Goal: Check status: Check status

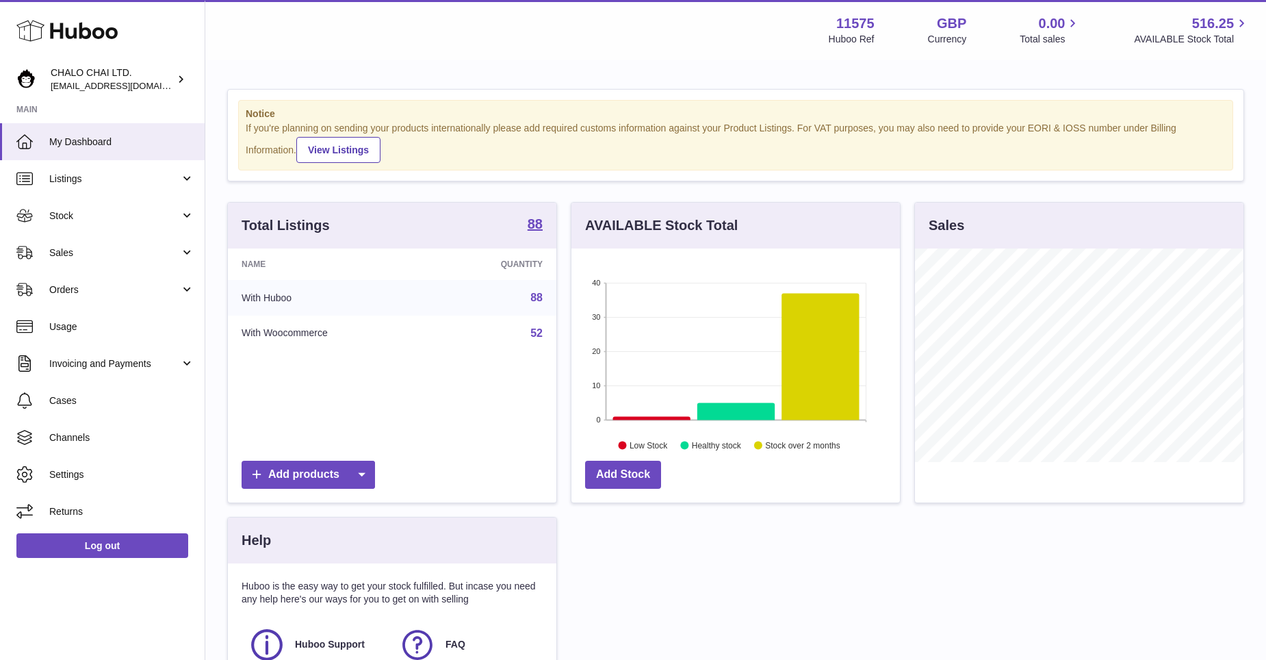
scroll to position [213, 328]
click at [88, 245] on link "Sales" at bounding box center [102, 252] width 205 height 37
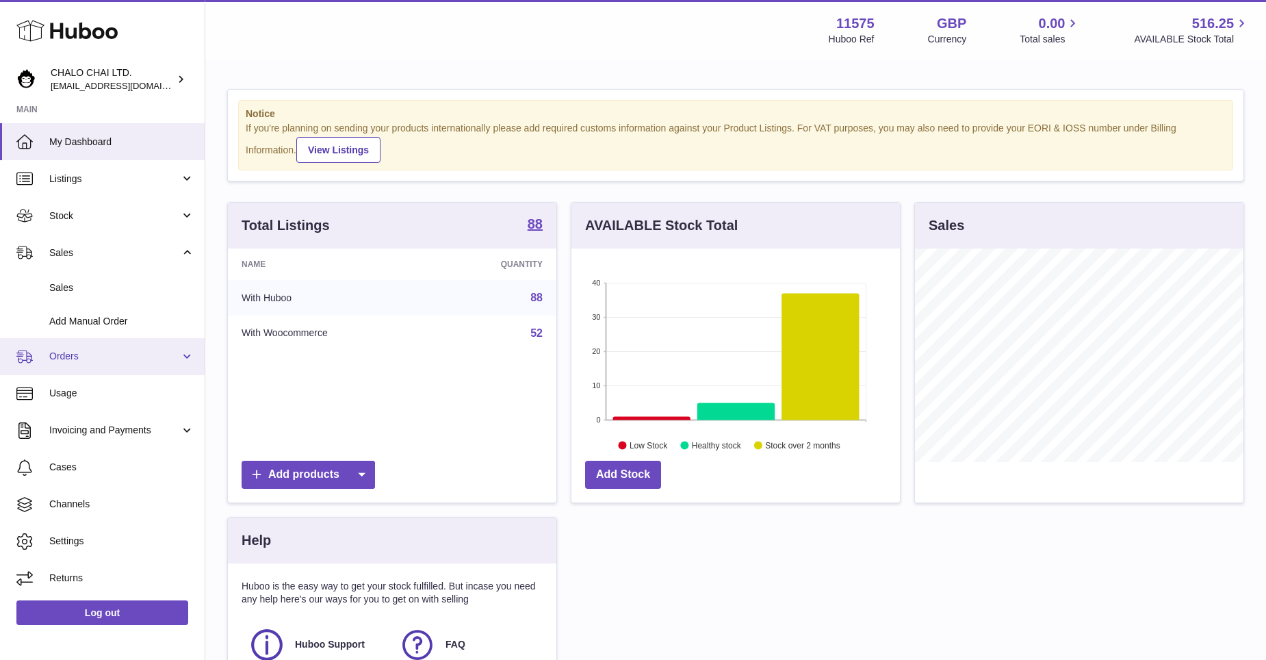
click at [81, 349] on link "Orders" at bounding box center [102, 356] width 205 height 37
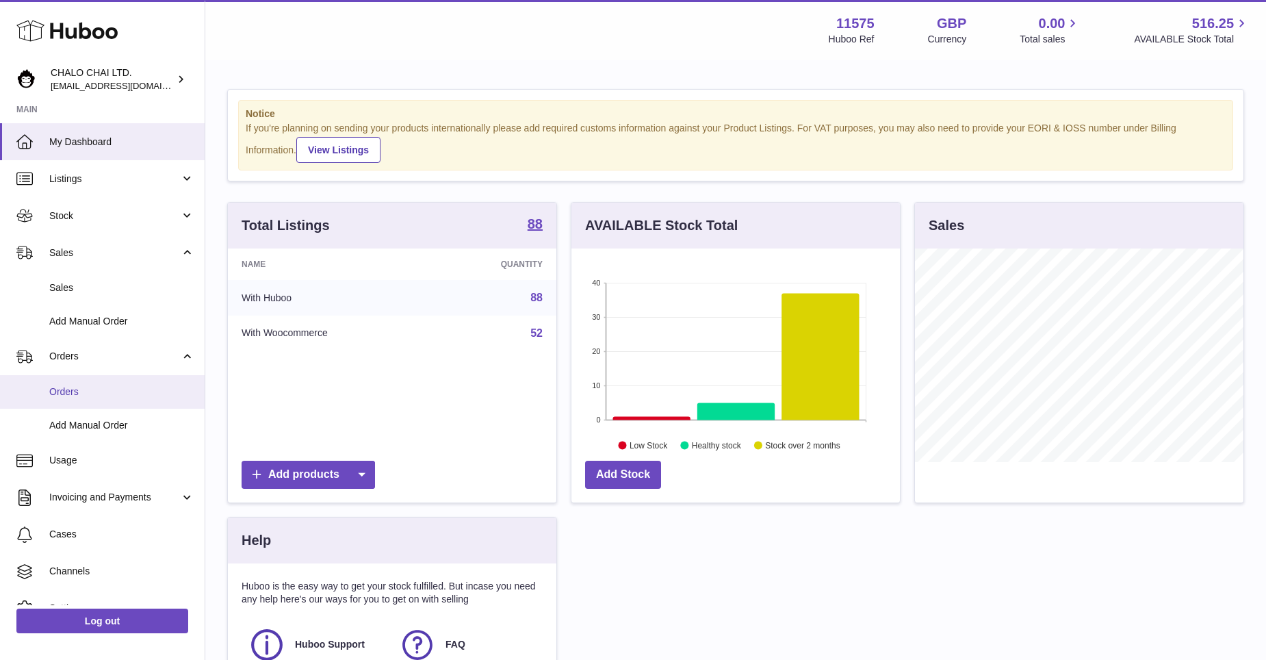
click at [80, 392] on span "Orders" at bounding box center [121, 391] width 145 height 13
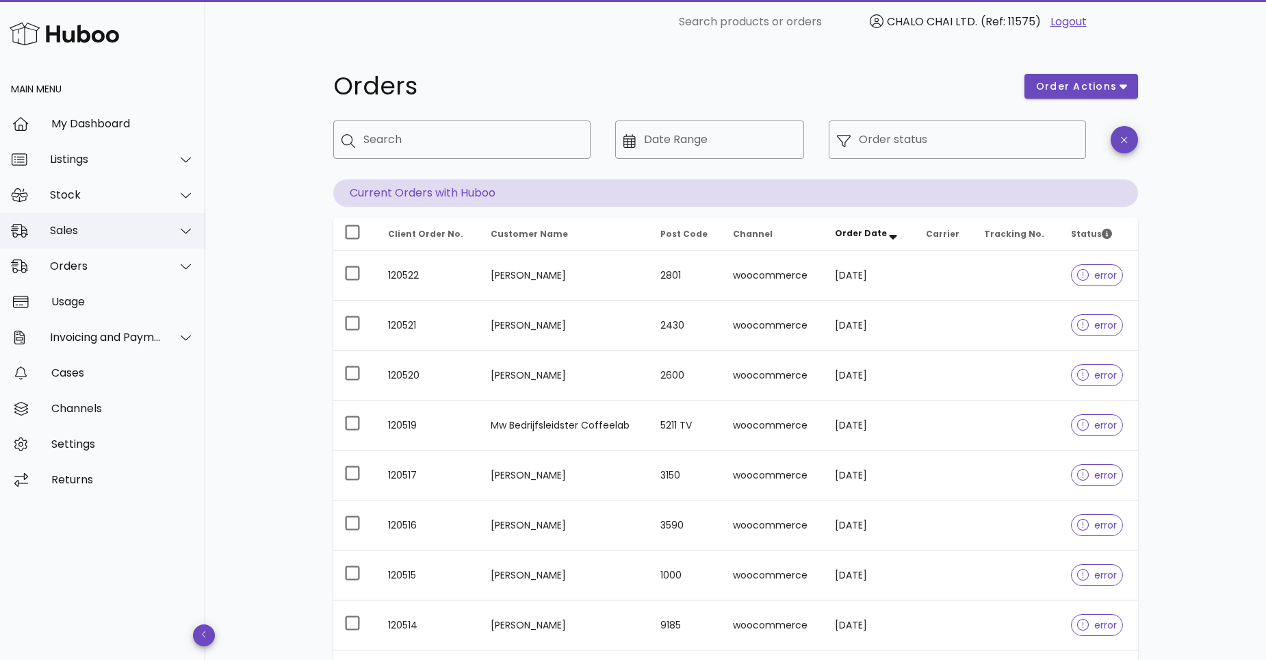
click at [65, 235] on div "Sales" at bounding box center [106, 230] width 112 height 13
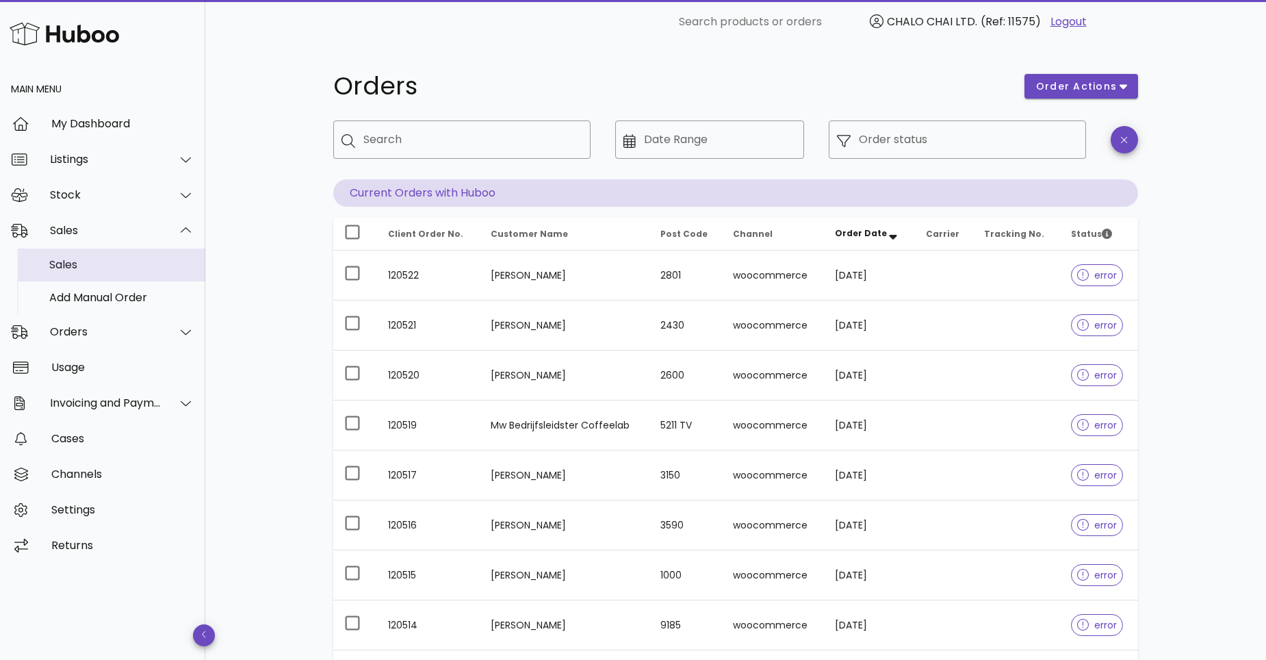
click at [76, 267] on div "Sales" at bounding box center [121, 264] width 145 height 13
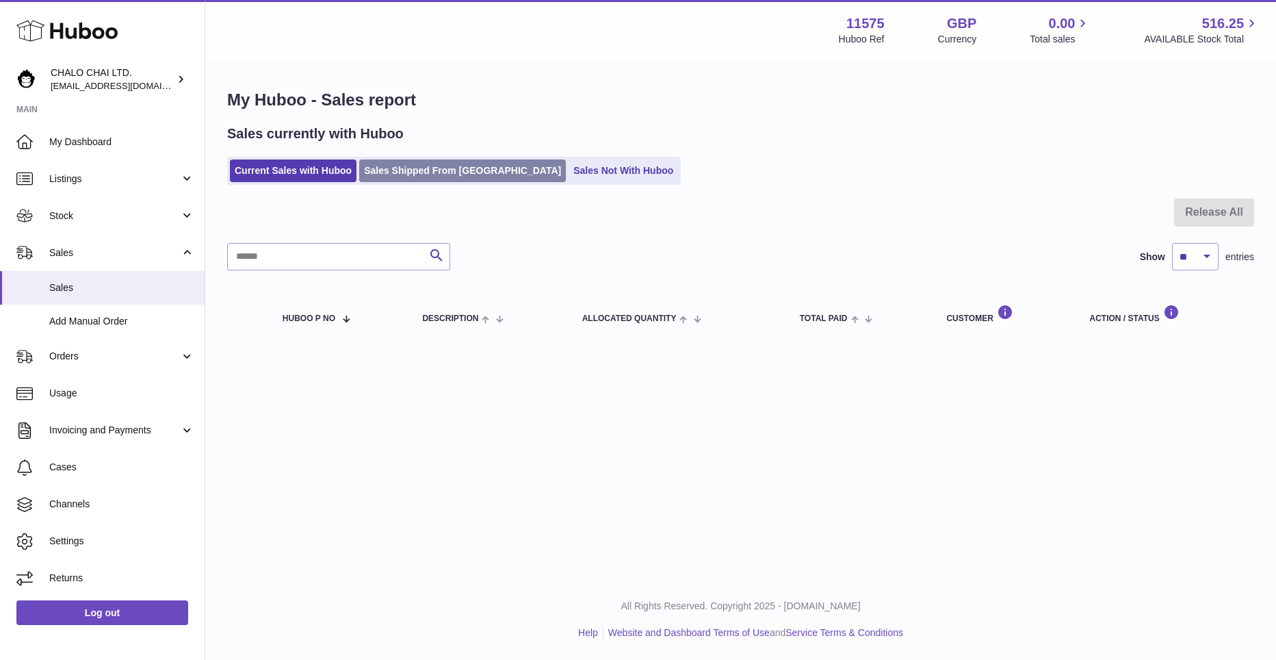
click at [402, 162] on link "Sales Shipped From Huboo" at bounding box center [462, 170] width 207 height 23
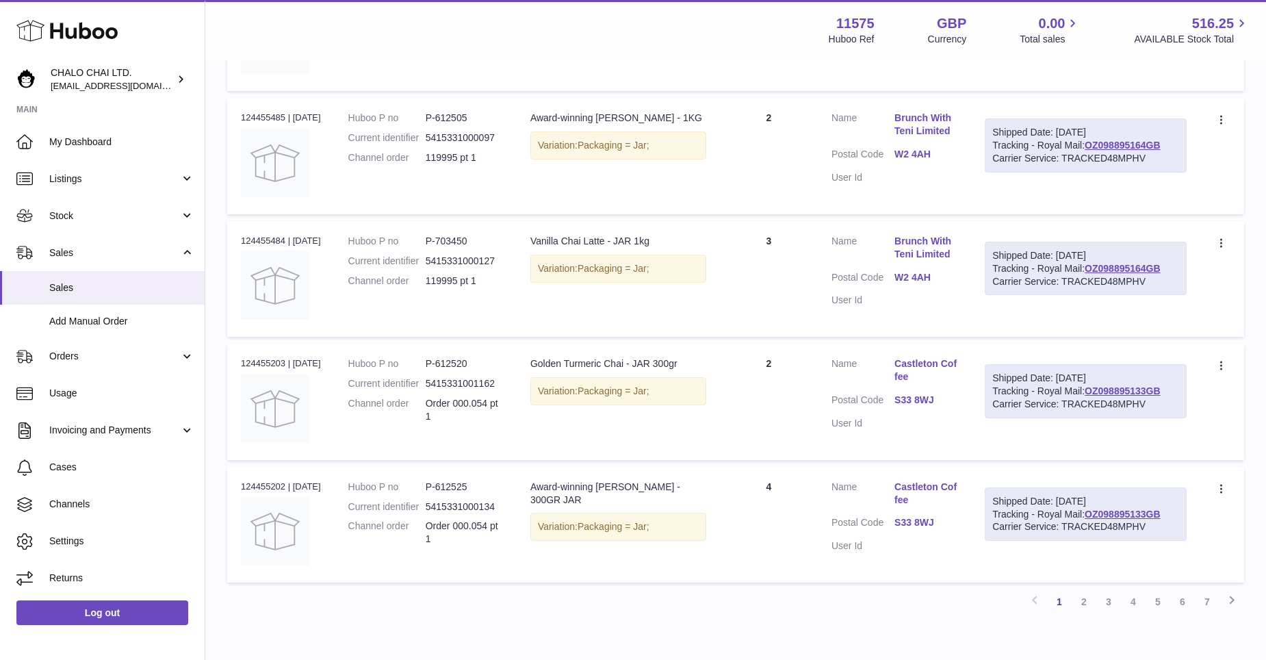
scroll to position [1034, 0]
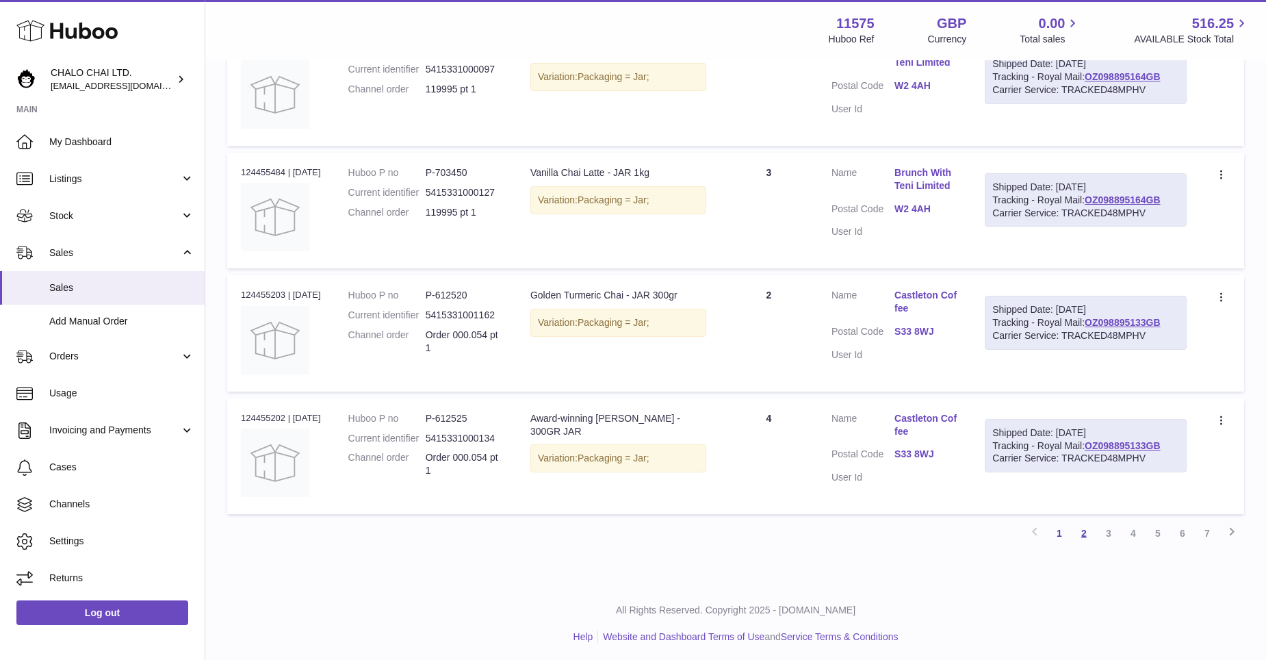
click at [1088, 525] on link "2" at bounding box center [1083, 533] width 25 height 25
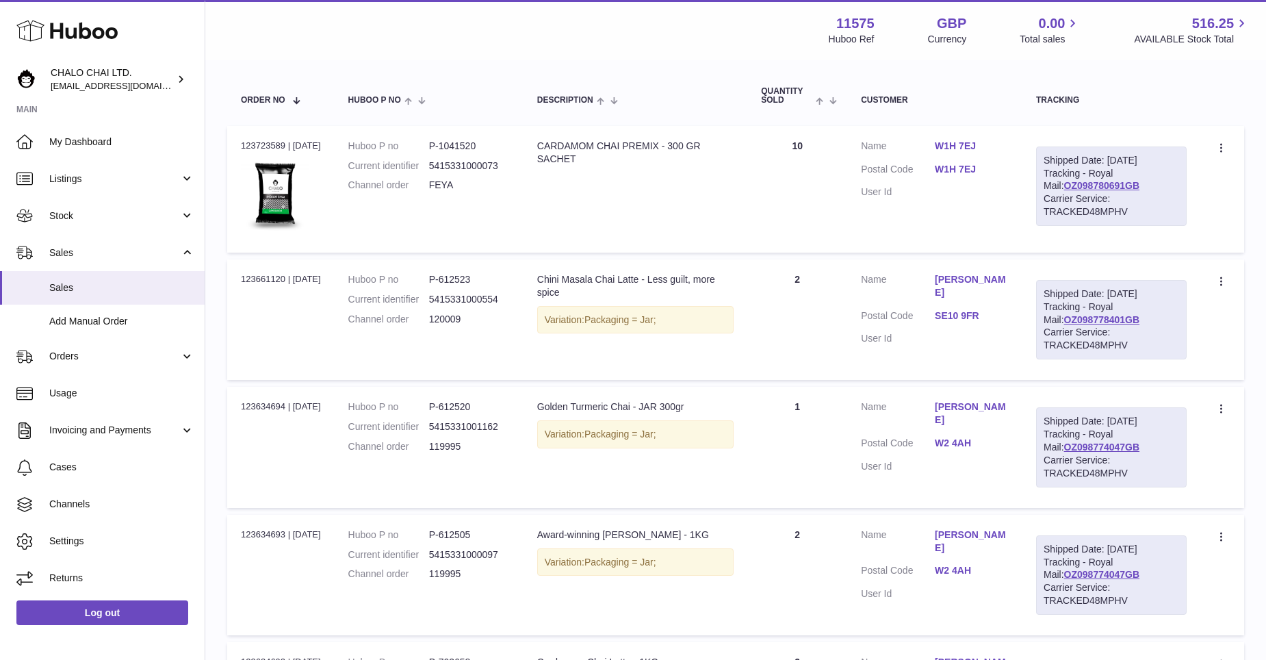
scroll to position [267, 0]
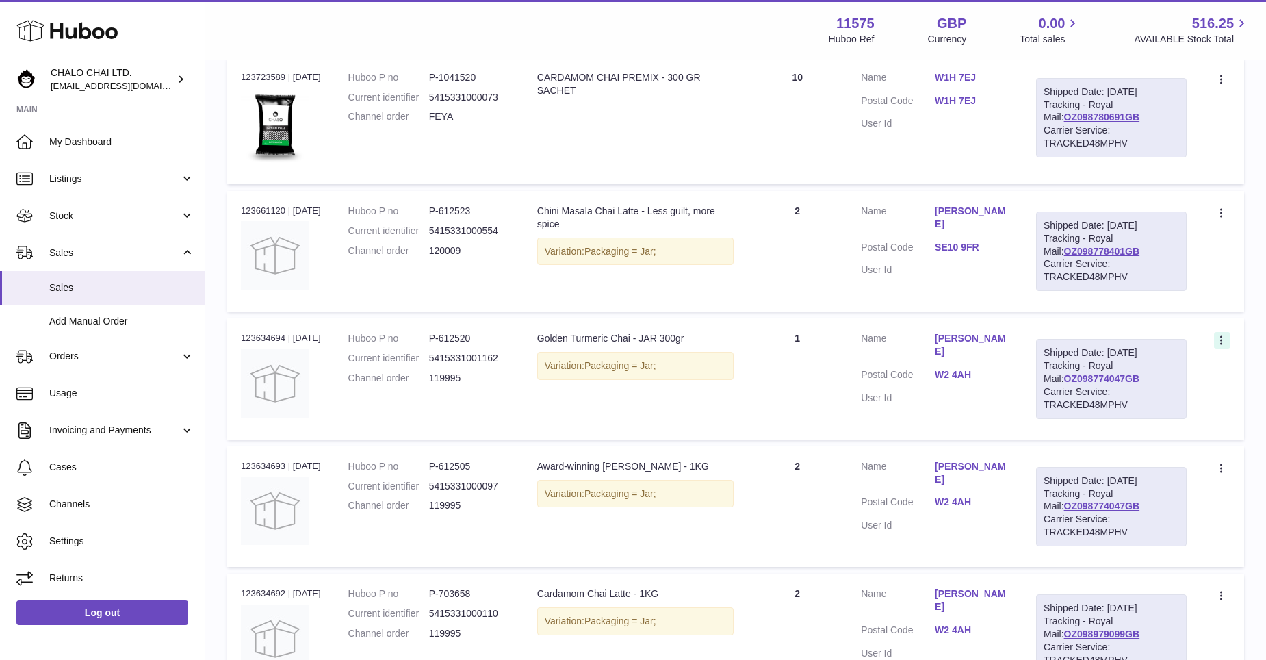
click at [1224, 348] on icon at bounding box center [1222, 342] width 16 height 14
click at [560, 395] on td "Description Golden Turmeric Chai - JAR 300gr Variation: Packaging = Jar;" at bounding box center [635, 378] width 224 height 120
click at [590, 345] on div "Golden Turmeric Chai - JAR 300gr" at bounding box center [635, 338] width 196 height 13
click at [370, 391] on dl "Huboo P no P-612520 Current identifier 5415331001162 Channel order 119995" at bounding box center [428, 362] width 161 height 60
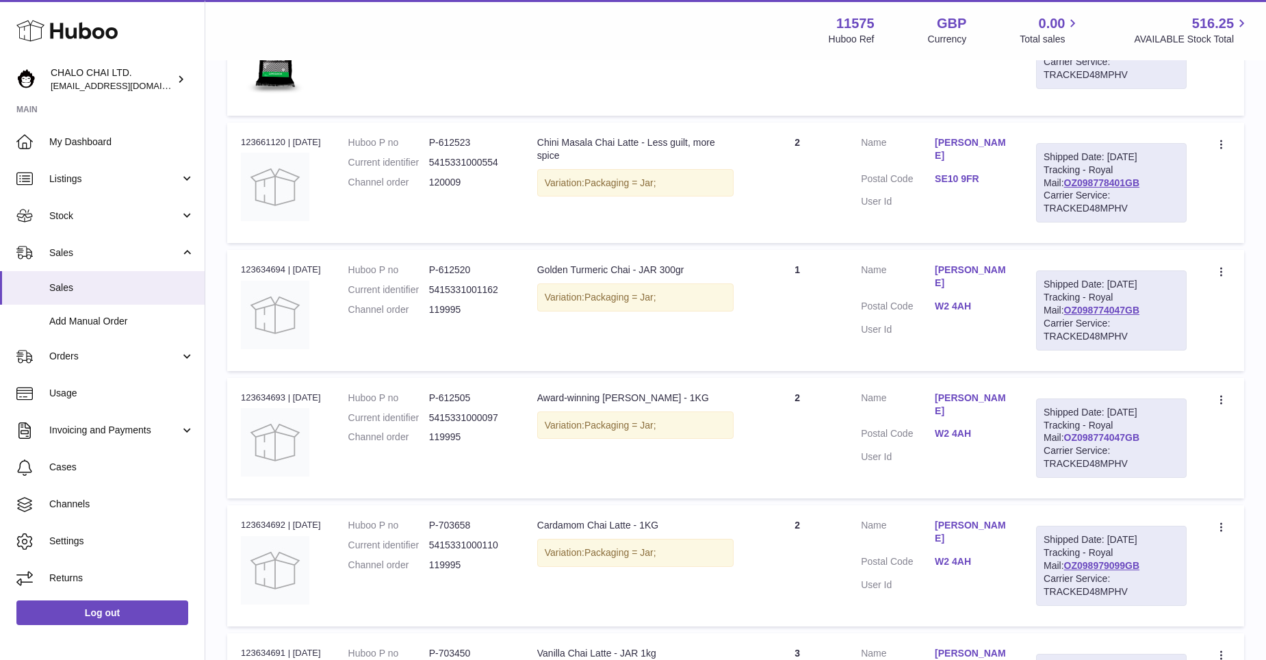
click at [1140, 443] on link "OZ098774047GB" at bounding box center [1102, 437] width 76 height 11
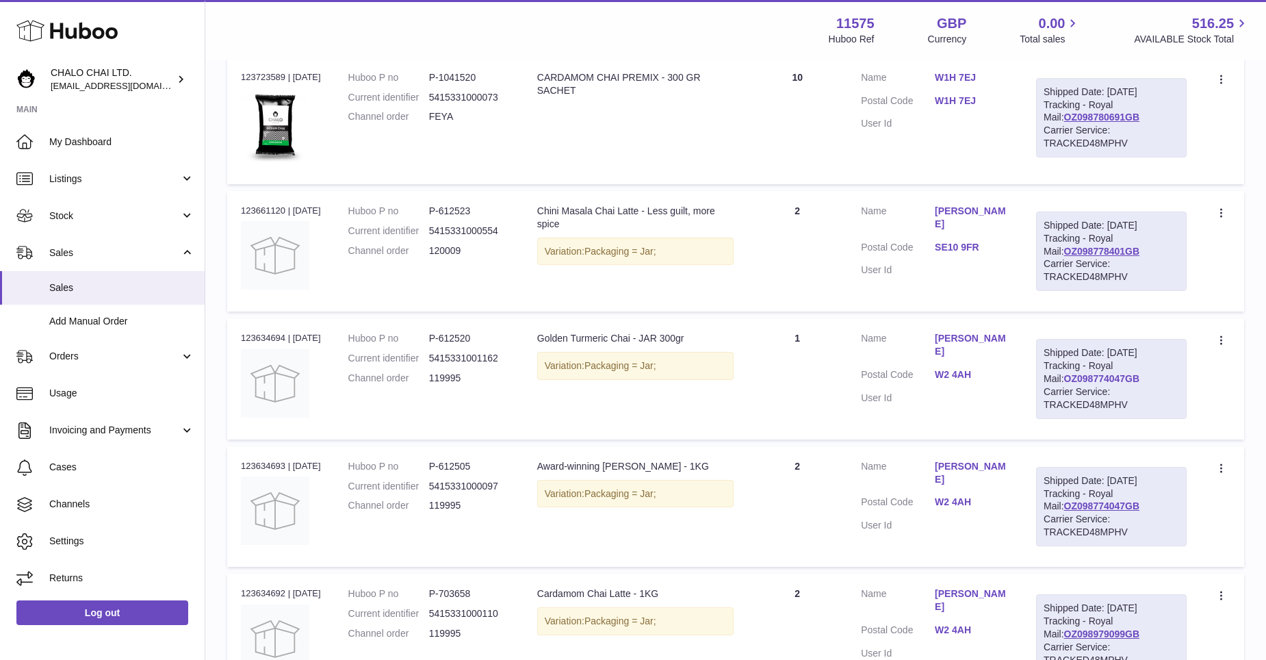
click at [1140, 384] on link "OZ098774047GB" at bounding box center [1102, 378] width 76 height 11
